Goal: Check status: Check status

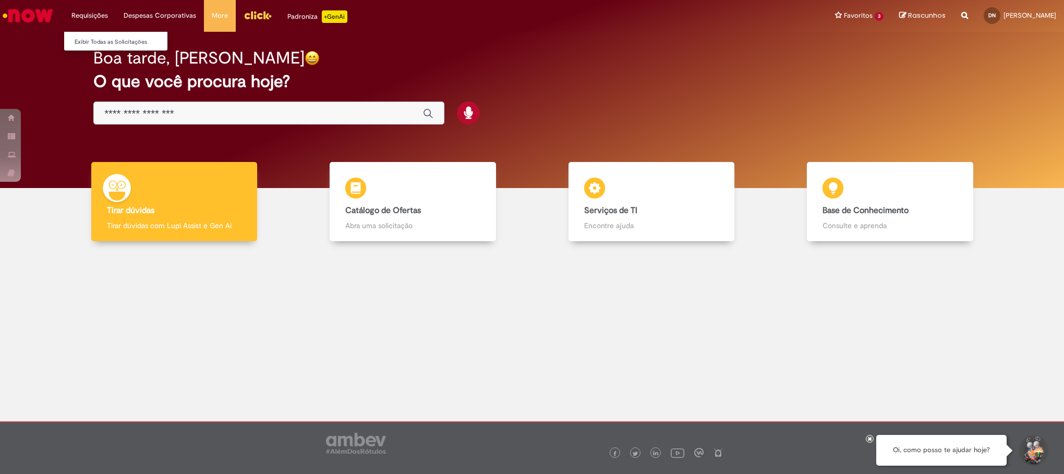
click at [90, 14] on li "Requisições Exibir Todas as Solicitações" at bounding box center [90, 15] width 52 height 31
click at [97, 38] on link "Exibir Todas as Solicitações" at bounding box center [121, 41] width 115 height 11
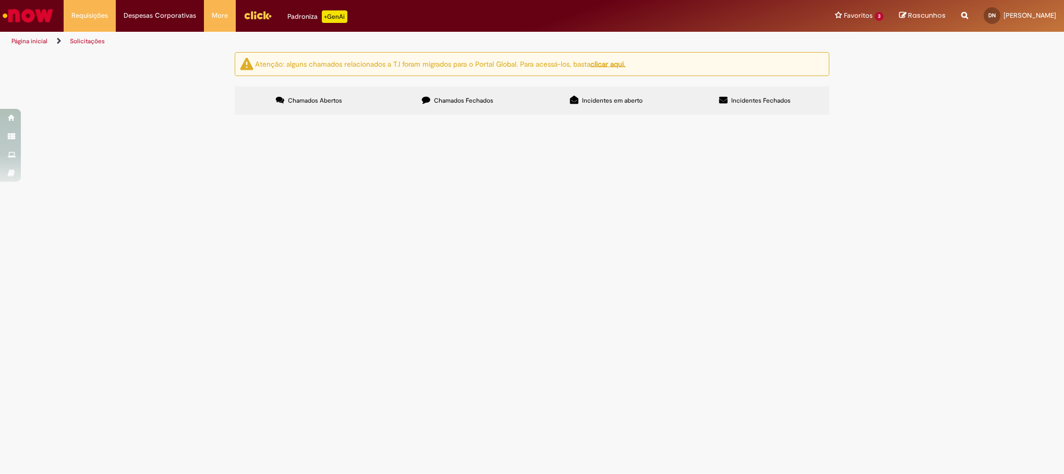
click at [443, 99] on span "Chamados Fechados" at bounding box center [463, 100] width 59 height 8
click at [0, 0] on td at bounding box center [0, 0] width 0 height 0
click at [0, 0] on img at bounding box center [0, 0] width 0 height 0
click at [0, 0] on span "Expirado" at bounding box center [0, 0] width 0 height 0
click at [0, 0] on td "Expirado" at bounding box center [0, 0] width 0 height 0
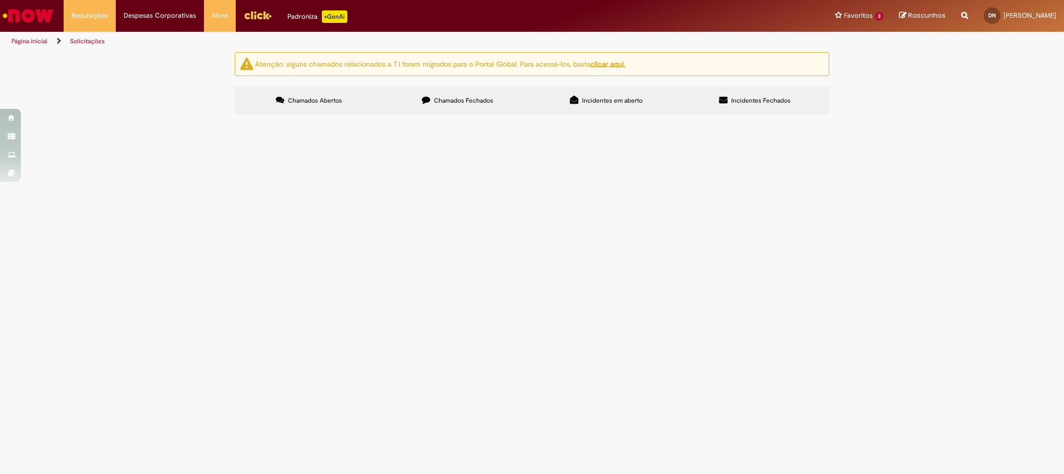
click at [0, 0] on span "Compras rápidas (Speed Buy)" at bounding box center [0, 0] width 0 height 0
click at [0, 0] on span "Subistiuição de componentes" at bounding box center [0, 0] width 0 height 0
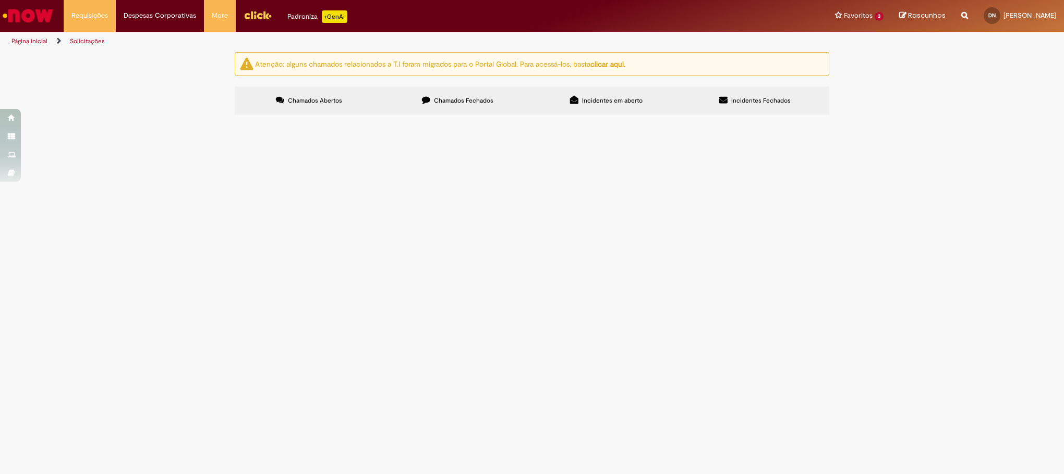
click at [0, 0] on span "Subistiuição de componentes" at bounding box center [0, 0] width 0 height 0
